Goal: Browse casually: Explore the website without a specific task or goal

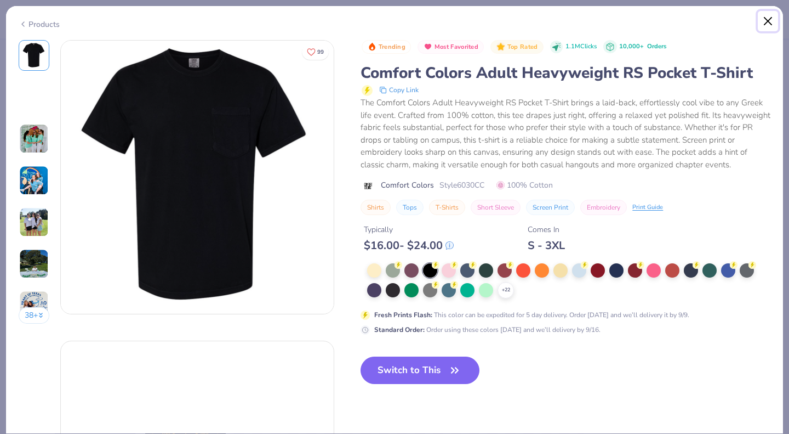
click at [769, 18] on button "Close" at bounding box center [768, 21] width 21 height 21
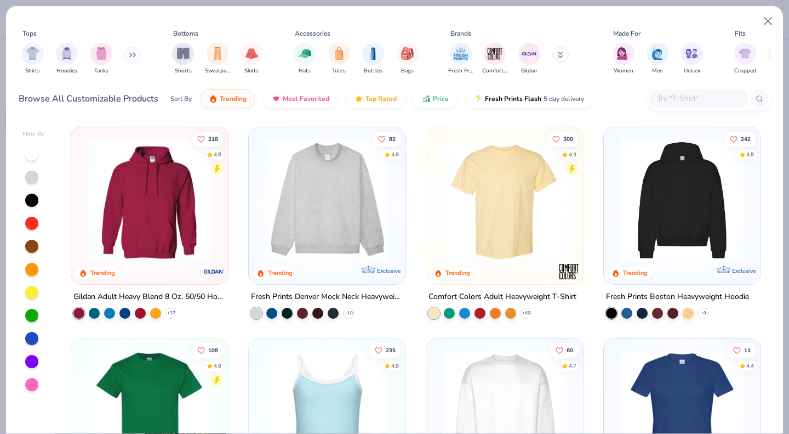
click at [615, 97] on div "Browse All Customizable Products Sort By Trending Most Favorited Top Rated Pric…" at bounding box center [395, 98] width 753 height 31
click at [611, 22] on div "Tops Shirts Hoodies Tanks Bottoms Shorts Sweatpants Skirts Accessories Hats Tot…" at bounding box center [395, 51] width 753 height 65
click at [579, 25] on div "Tops Shirts Hoodies Tanks Bottoms Shorts Sweatpants Skirts Accessories Hats Tot…" at bounding box center [395, 54] width 753 height 59
click at [577, 28] on div "Tops Shirts Hoodies Tanks Bottoms Shorts Sweatpants Skirts Accessories Hats Tot…" at bounding box center [395, 54] width 753 height 59
click at [763, 20] on button "Close" at bounding box center [768, 21] width 21 height 21
